Goal: Task Accomplishment & Management: Use online tool/utility

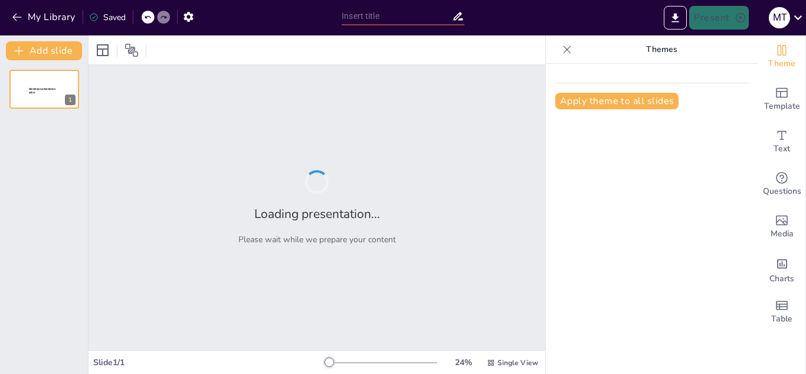
type input "New Sendsteps"
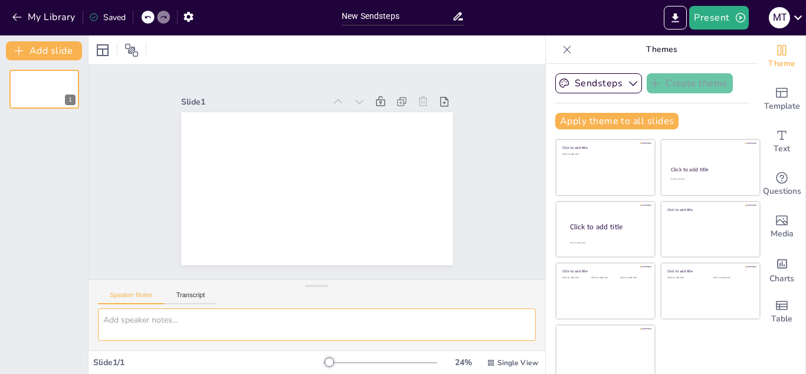
click at [177, 320] on textarea at bounding box center [317, 324] width 438 height 32
type textarea "crea una presentacion de derecho penal"
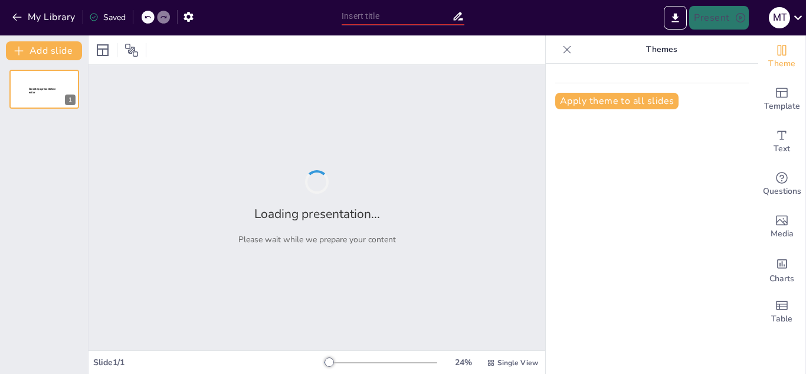
type input "Fundamentos del Derecho Penal: Principios y Aplicaciones"
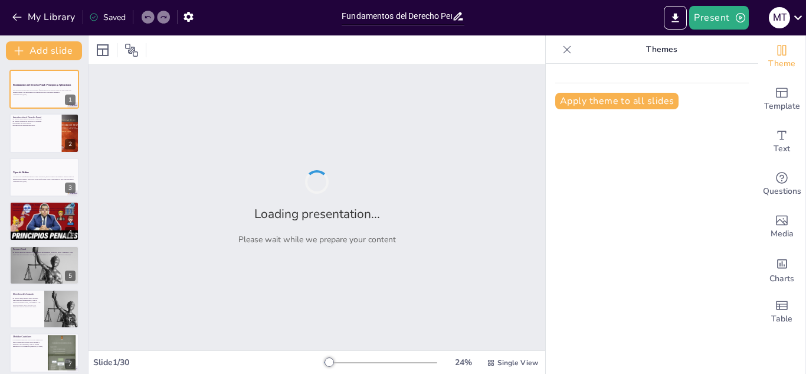
checkbox input "true"
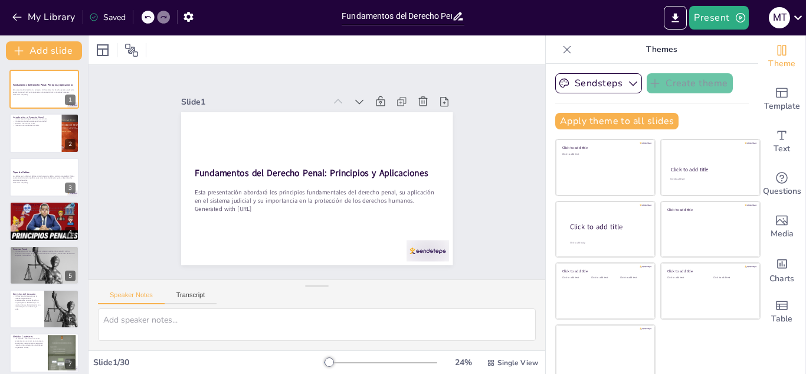
checkbox input "true"
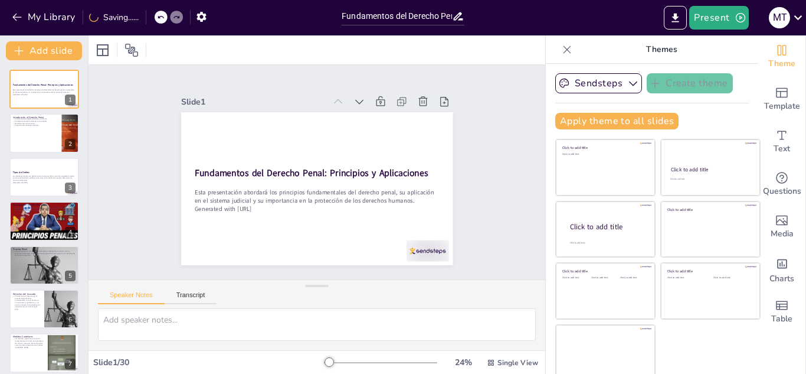
checkbox input "true"
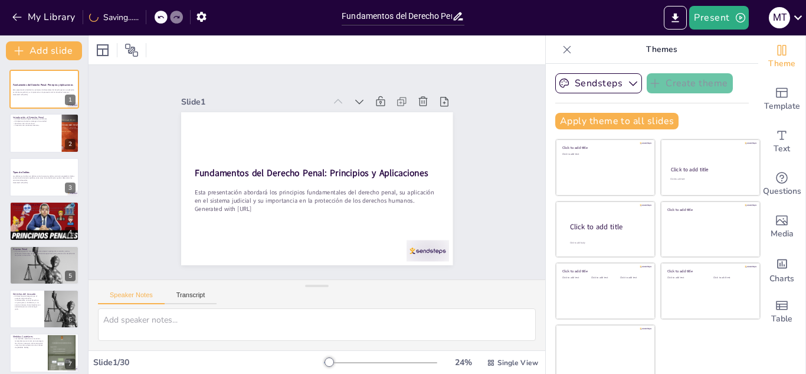
checkbox input "true"
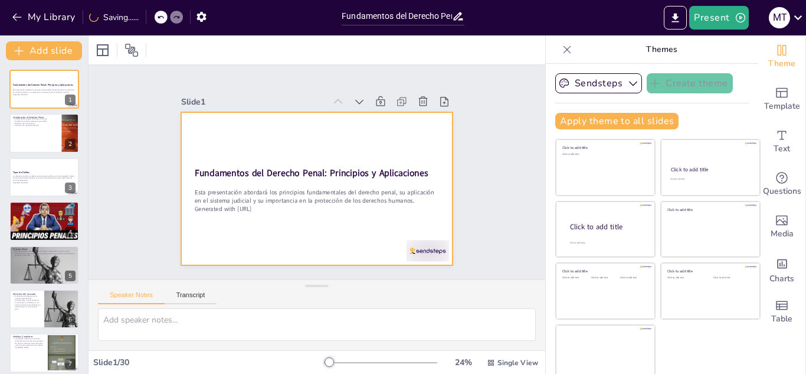
checkbox input "true"
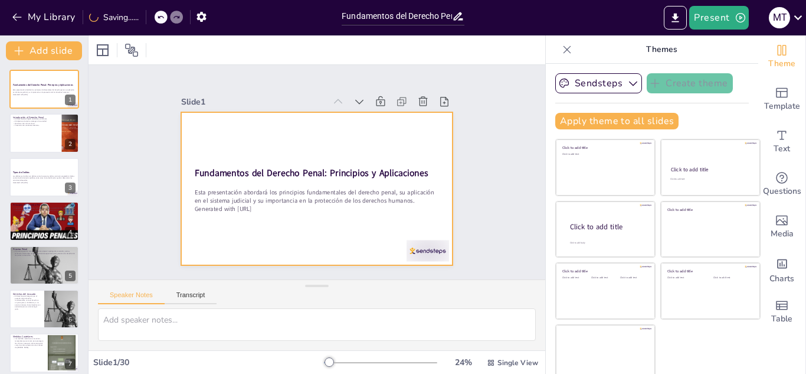
checkbox input "true"
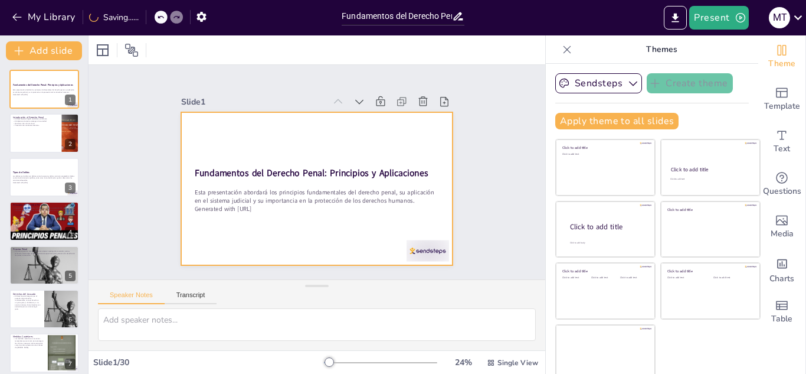
checkbox input "true"
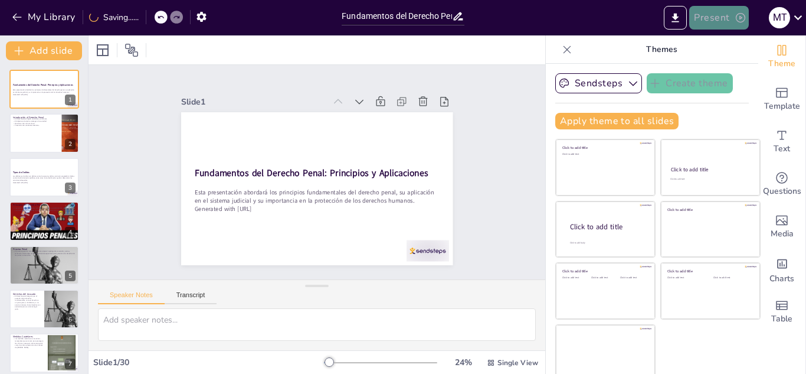
click at [721, 21] on button "Present" at bounding box center [719, 18] width 59 height 24
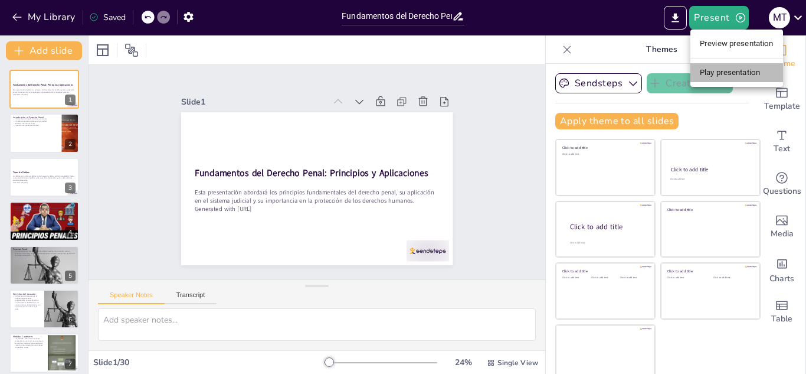
click at [718, 74] on li "Play presentation" at bounding box center [737, 72] width 93 height 19
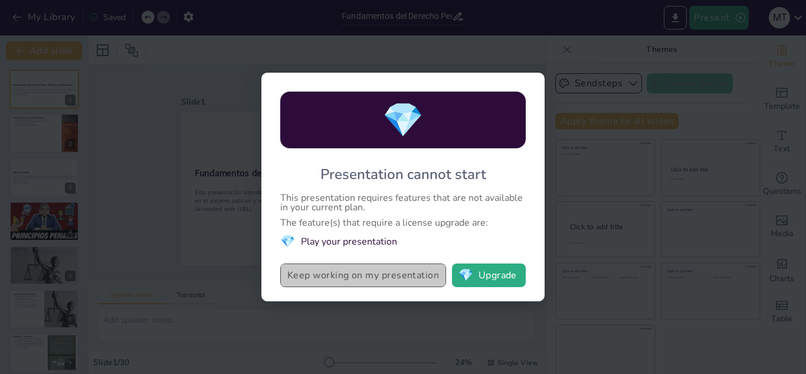
click at [401, 280] on button "Keep working on my presentation" at bounding box center [363, 275] width 166 height 24
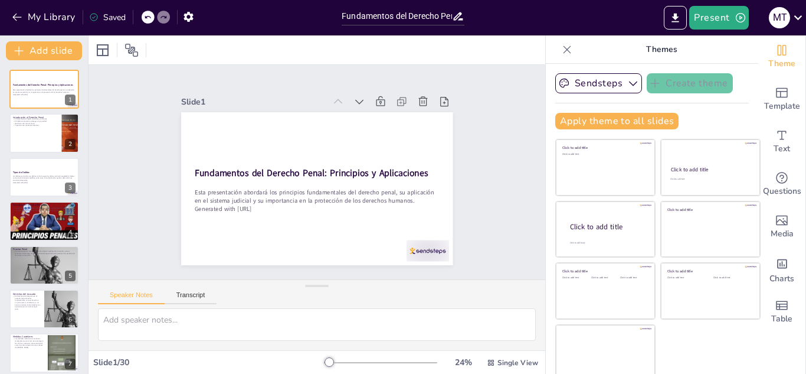
checkbox input "true"
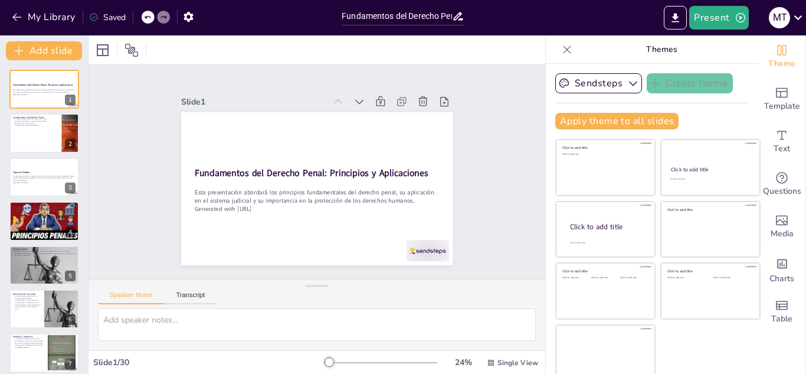
checkbox input "true"
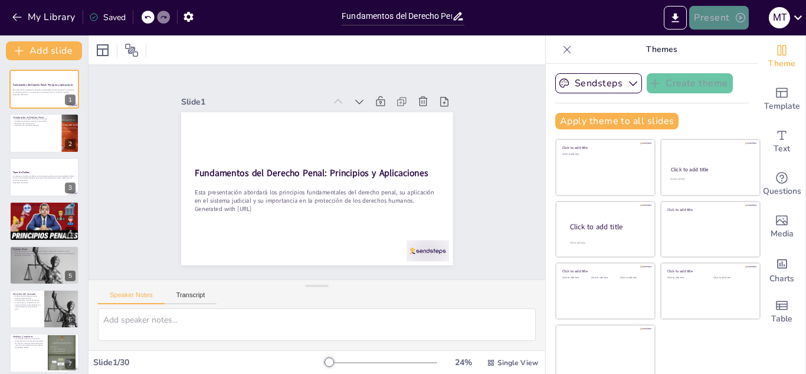
click at [703, 15] on button "Present" at bounding box center [719, 18] width 59 height 24
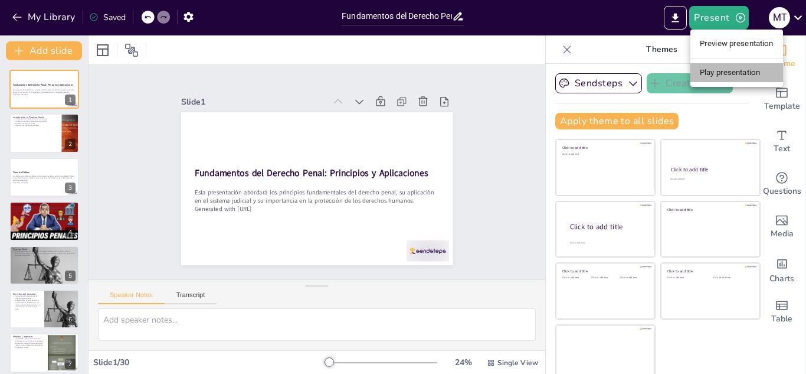
click at [703, 73] on li "Play presentation" at bounding box center [737, 72] width 93 height 19
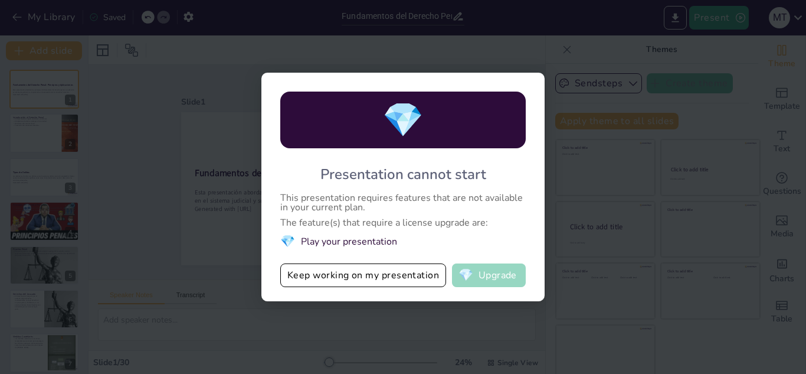
click at [491, 273] on button "💎 Upgrade" at bounding box center [489, 275] width 74 height 24
checkbox input "true"
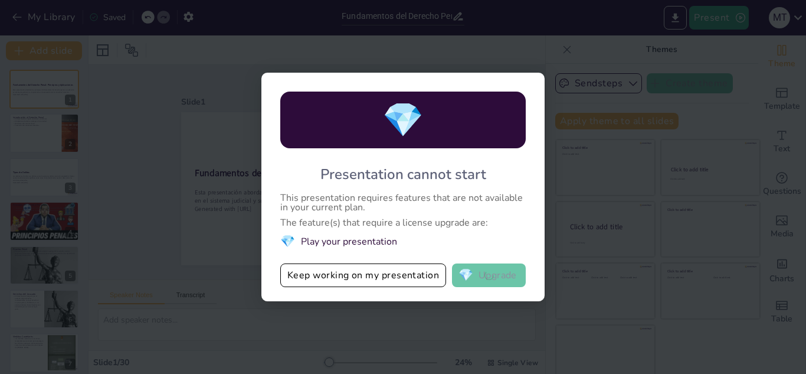
checkbox input "true"
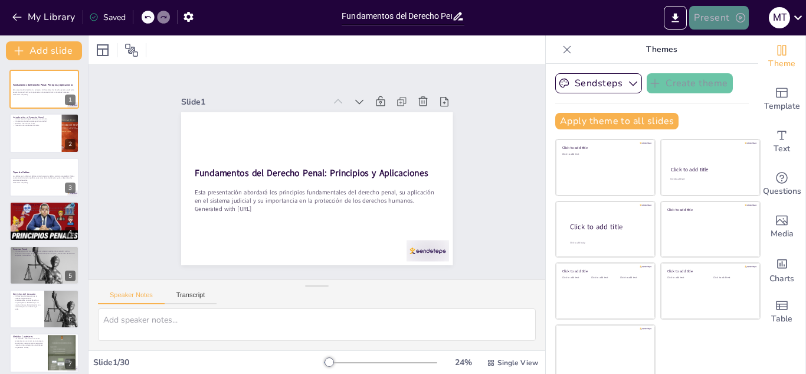
click at [708, 16] on button "Present" at bounding box center [719, 18] width 59 height 24
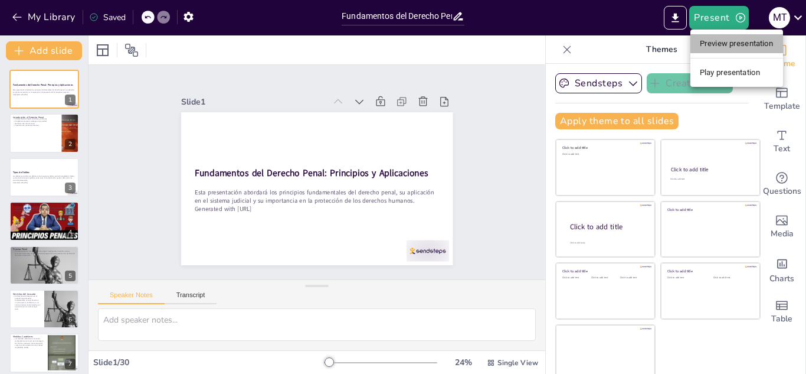
click at [701, 41] on li "Preview presentation" at bounding box center [737, 43] width 93 height 19
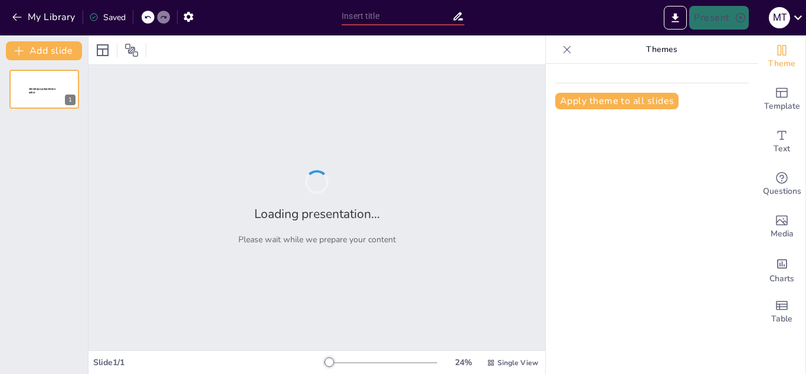
type input "Fundamentos del Derecho Penal: Principios y Aplicaciones"
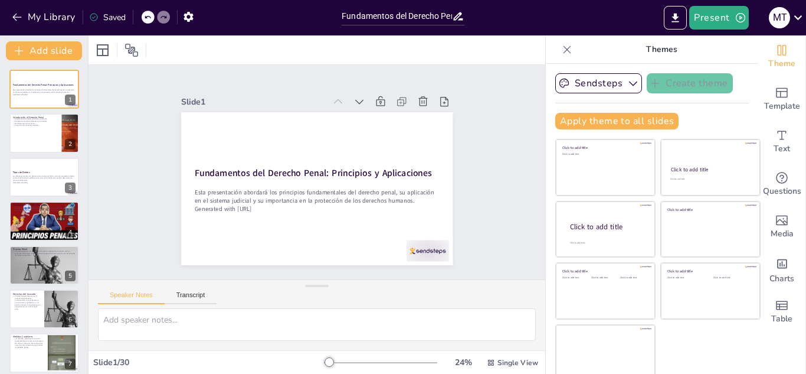
checkbox input "true"
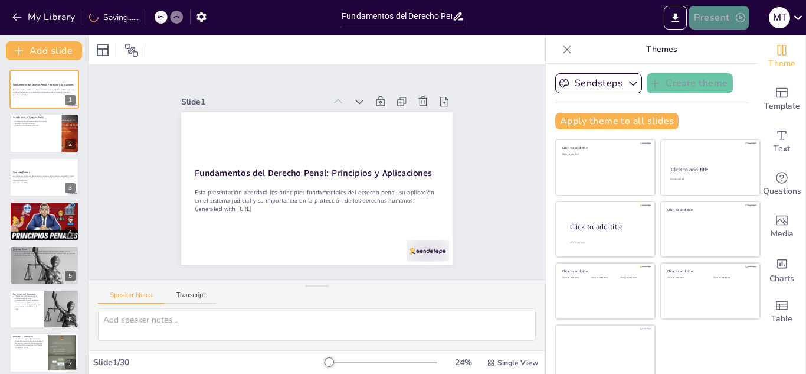
click at [731, 14] on button "Present" at bounding box center [719, 18] width 59 height 24
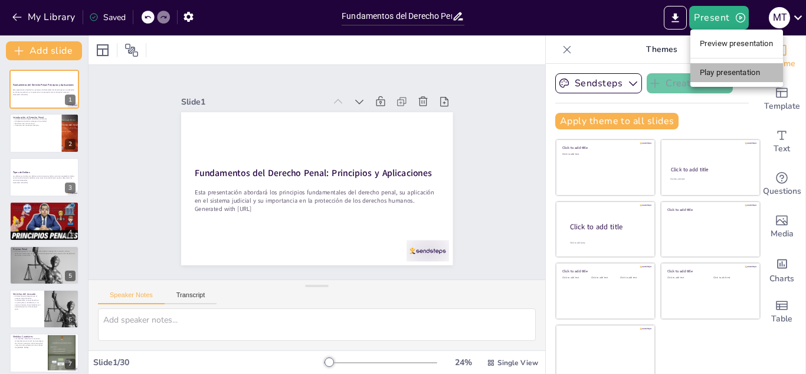
click at [700, 73] on li "Play presentation" at bounding box center [737, 72] width 93 height 19
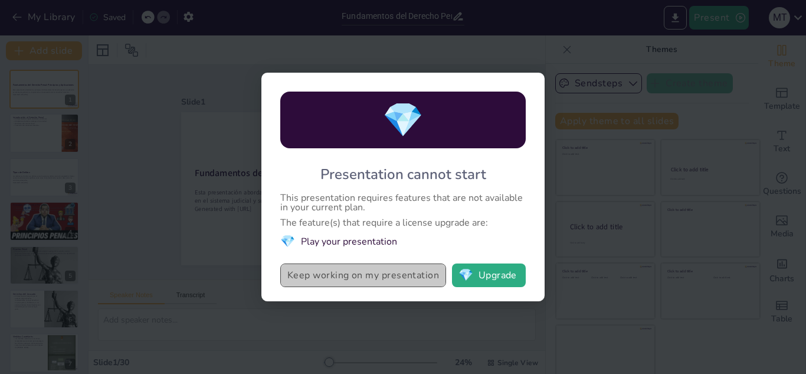
click at [302, 276] on button "Keep working on my presentation" at bounding box center [363, 275] width 166 height 24
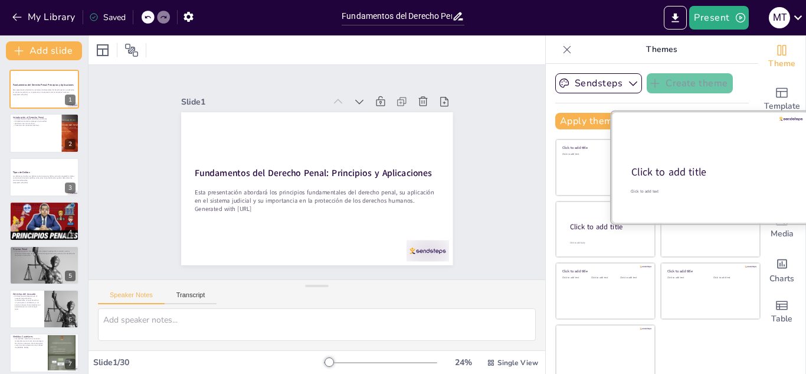
checkbox input "true"
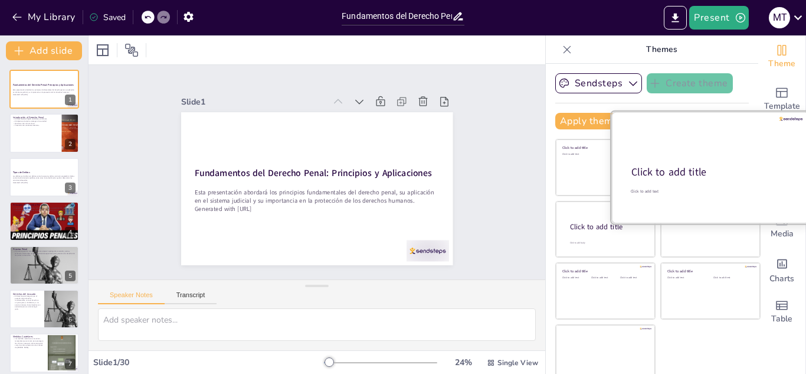
checkbox input "true"
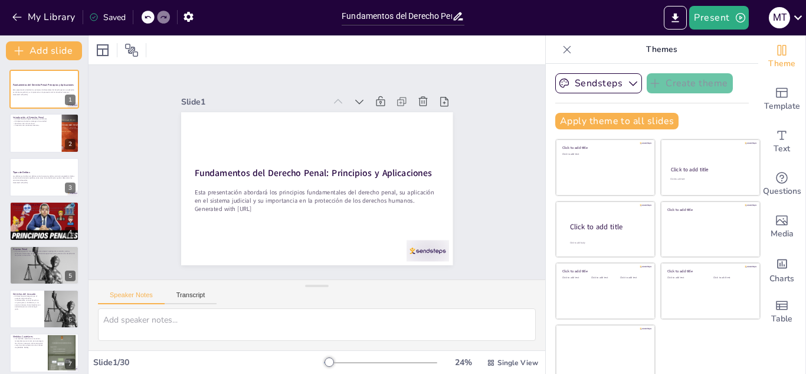
checkbox input "true"
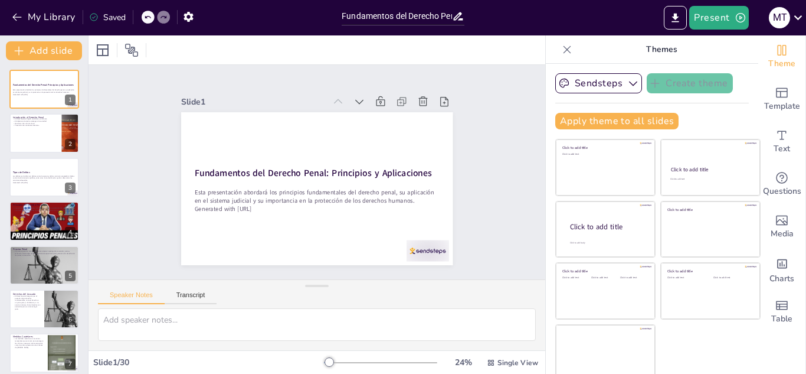
checkbox input "true"
